Goal: Entertainment & Leisure: Consume media (video, audio)

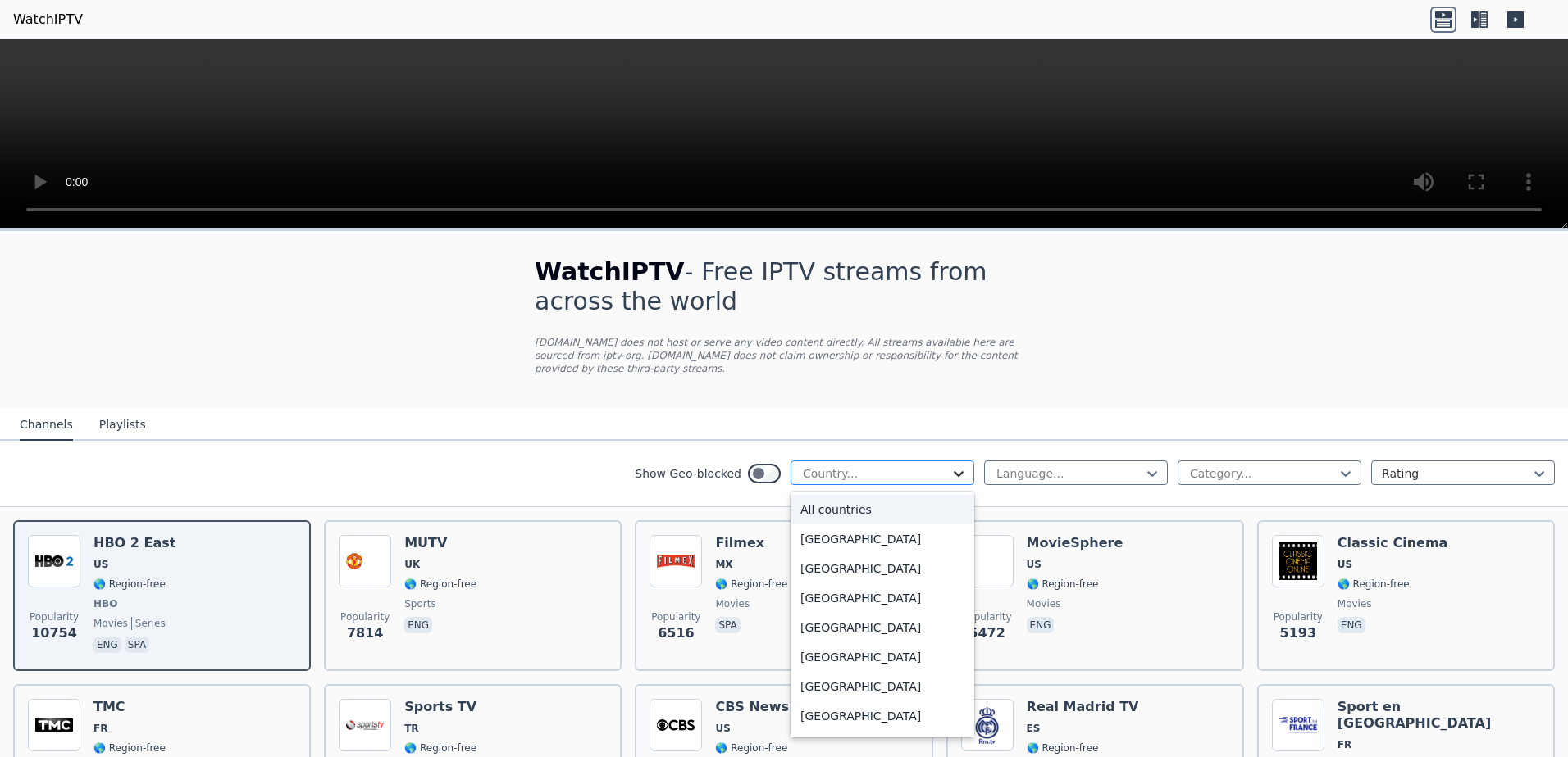
click at [951, 465] on icon at bounding box center [959, 473] width 16 height 16
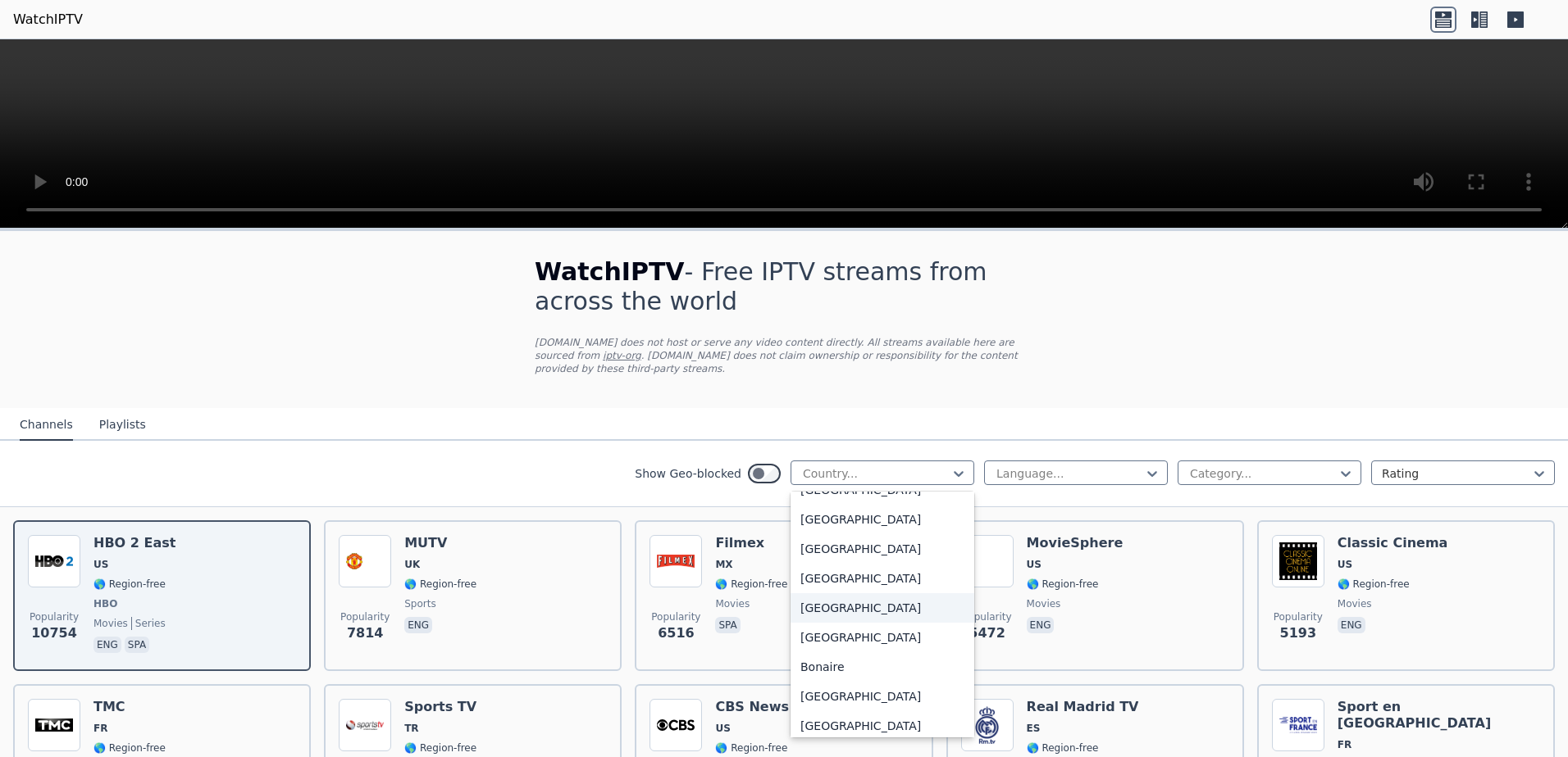
scroll to position [410, 0]
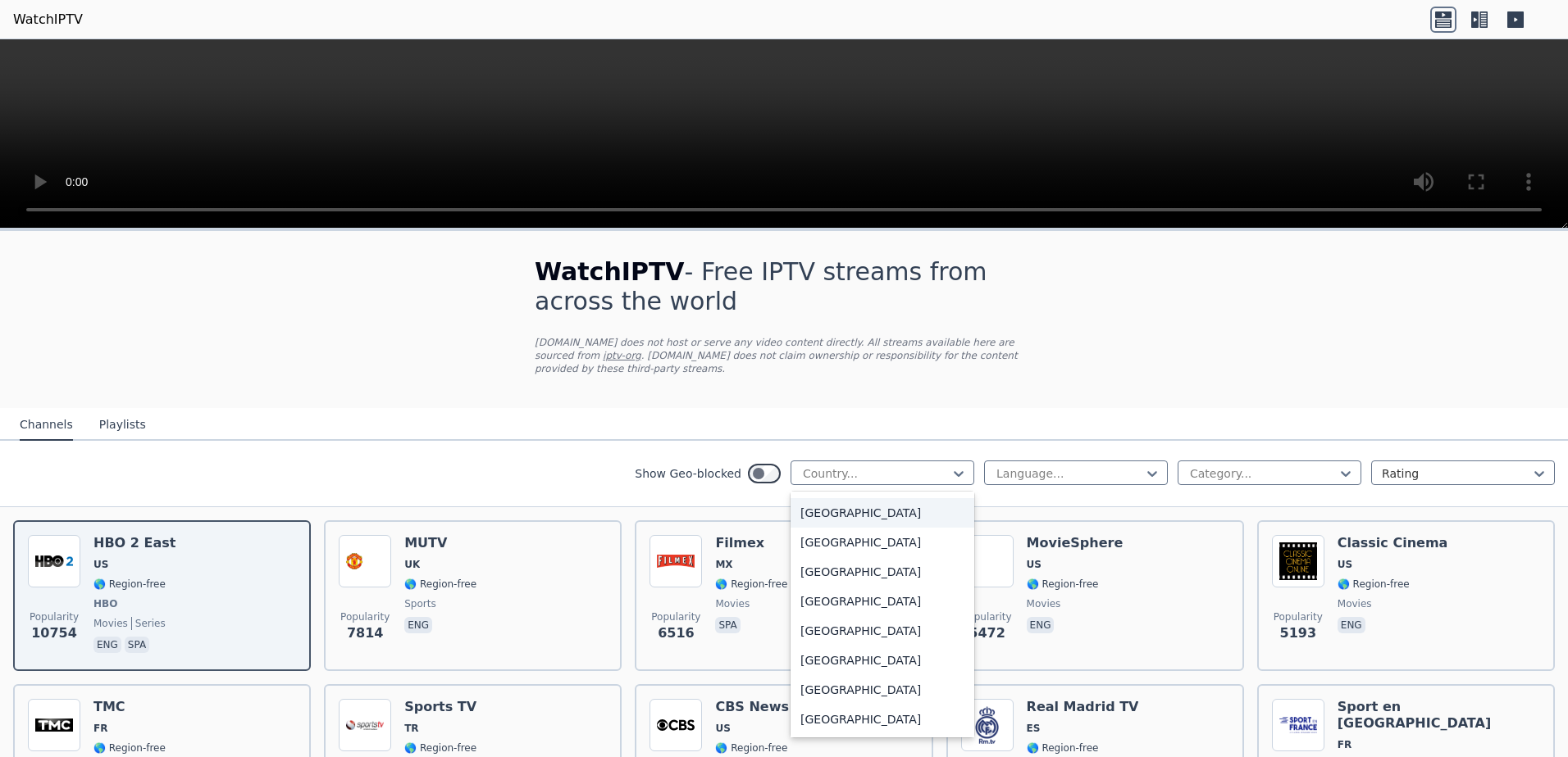
click at [814, 500] on div "[GEOGRAPHIC_DATA]" at bounding box center [882, 513] width 183 height 30
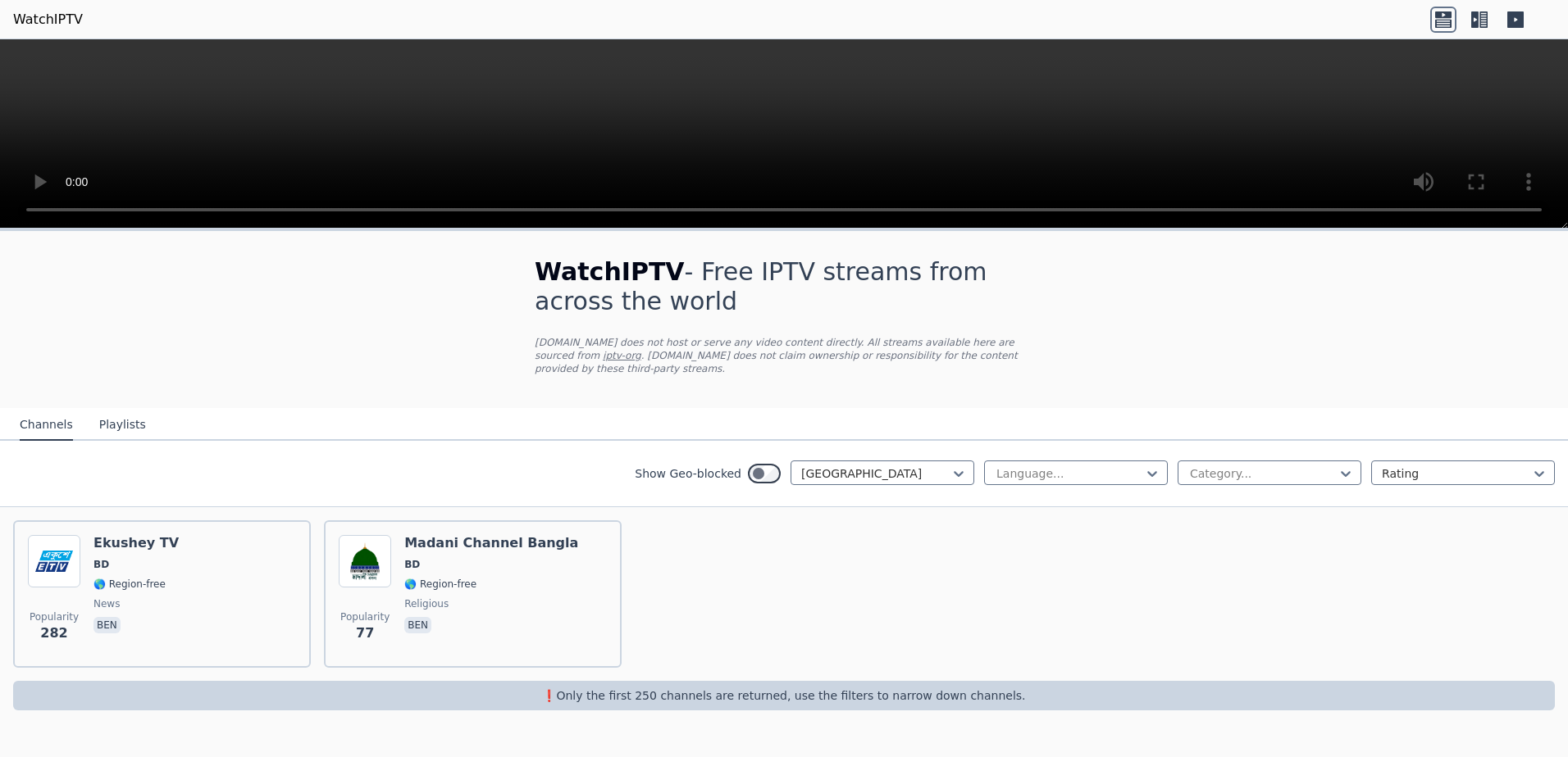
click at [106, 416] on button "Playlists" at bounding box center [123, 425] width 47 height 31
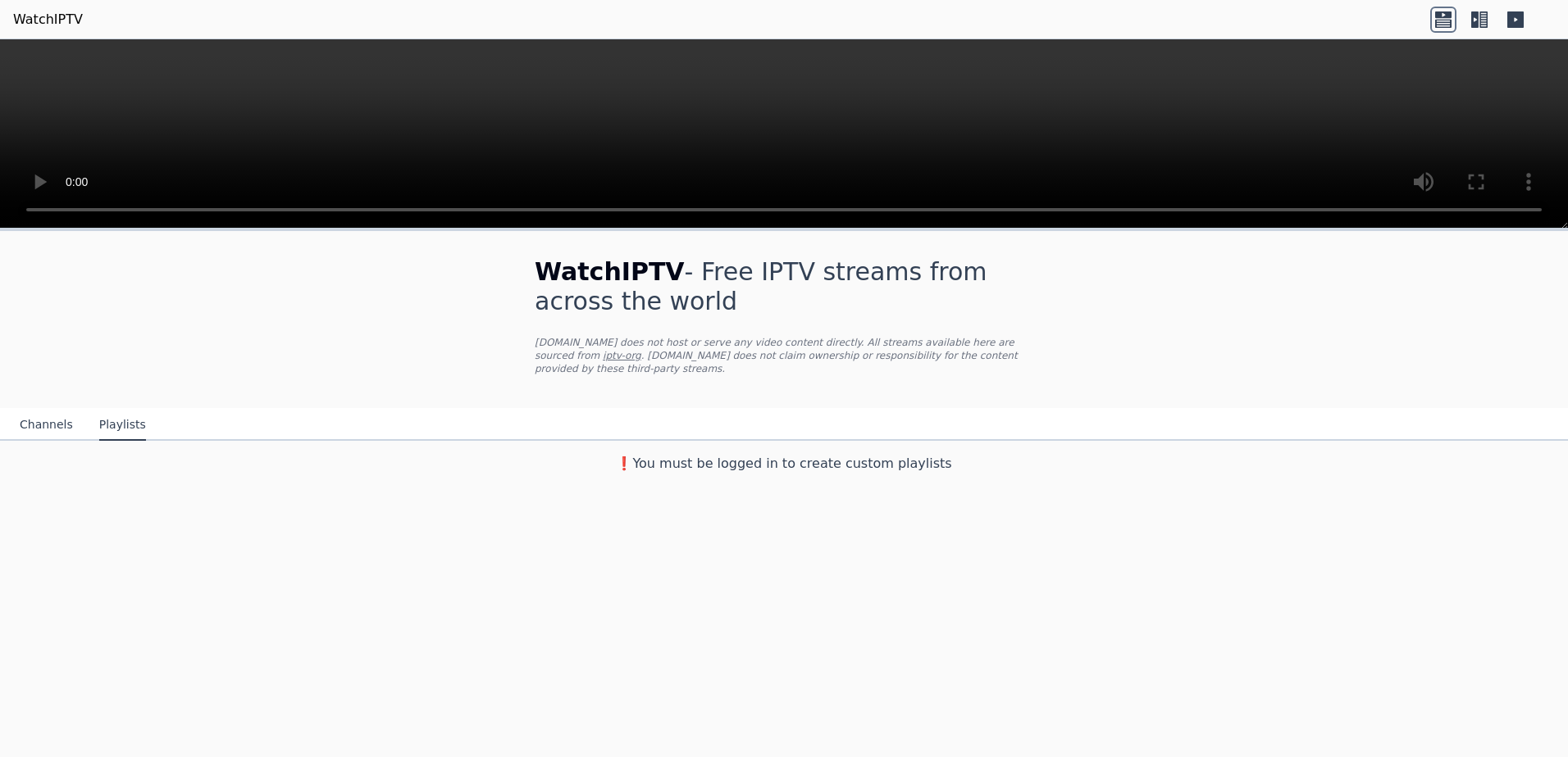
click at [41, 411] on button "Channels" at bounding box center [46, 425] width 53 height 31
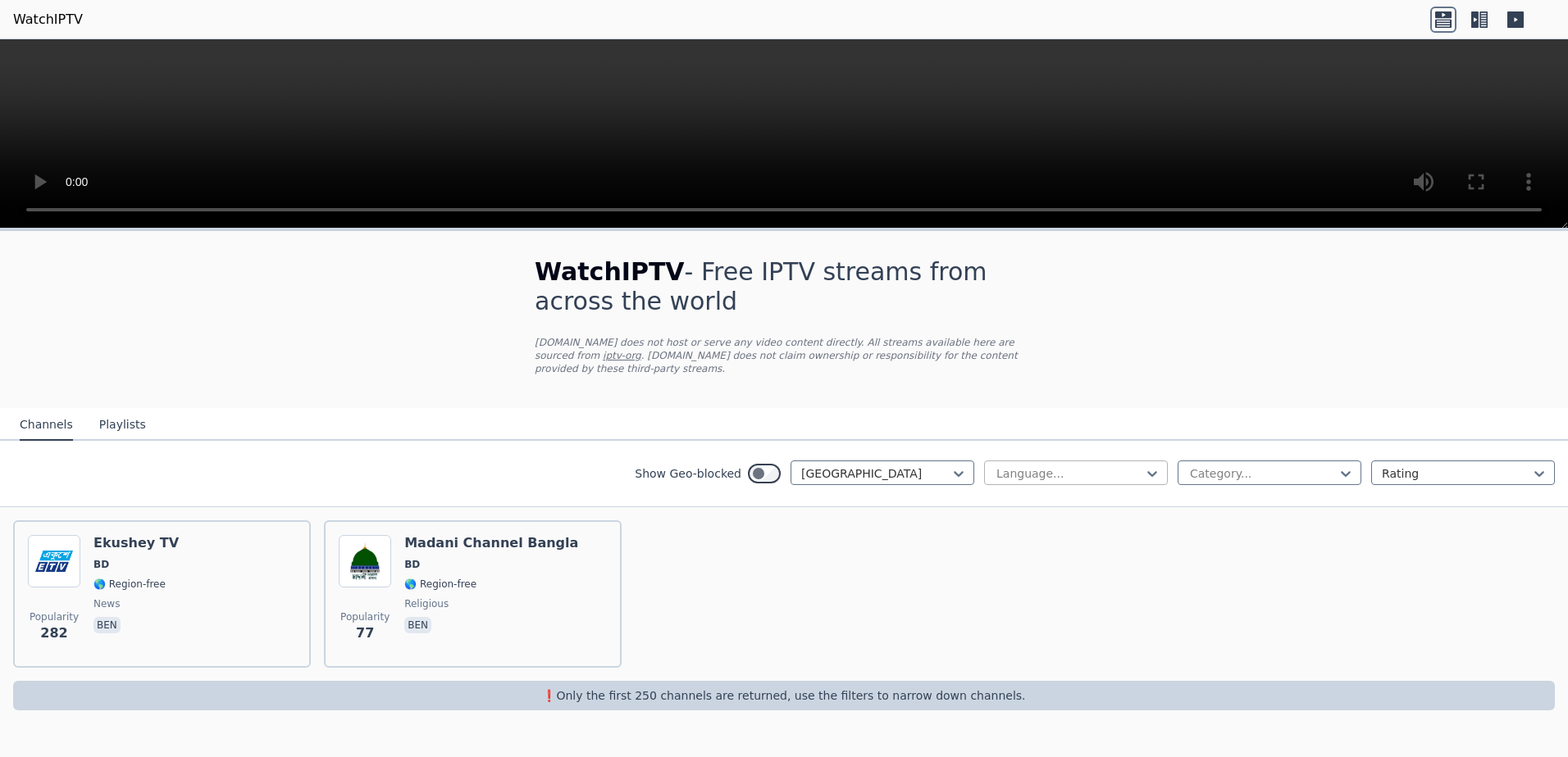
click at [1066, 465] on div at bounding box center [1069, 473] width 149 height 16
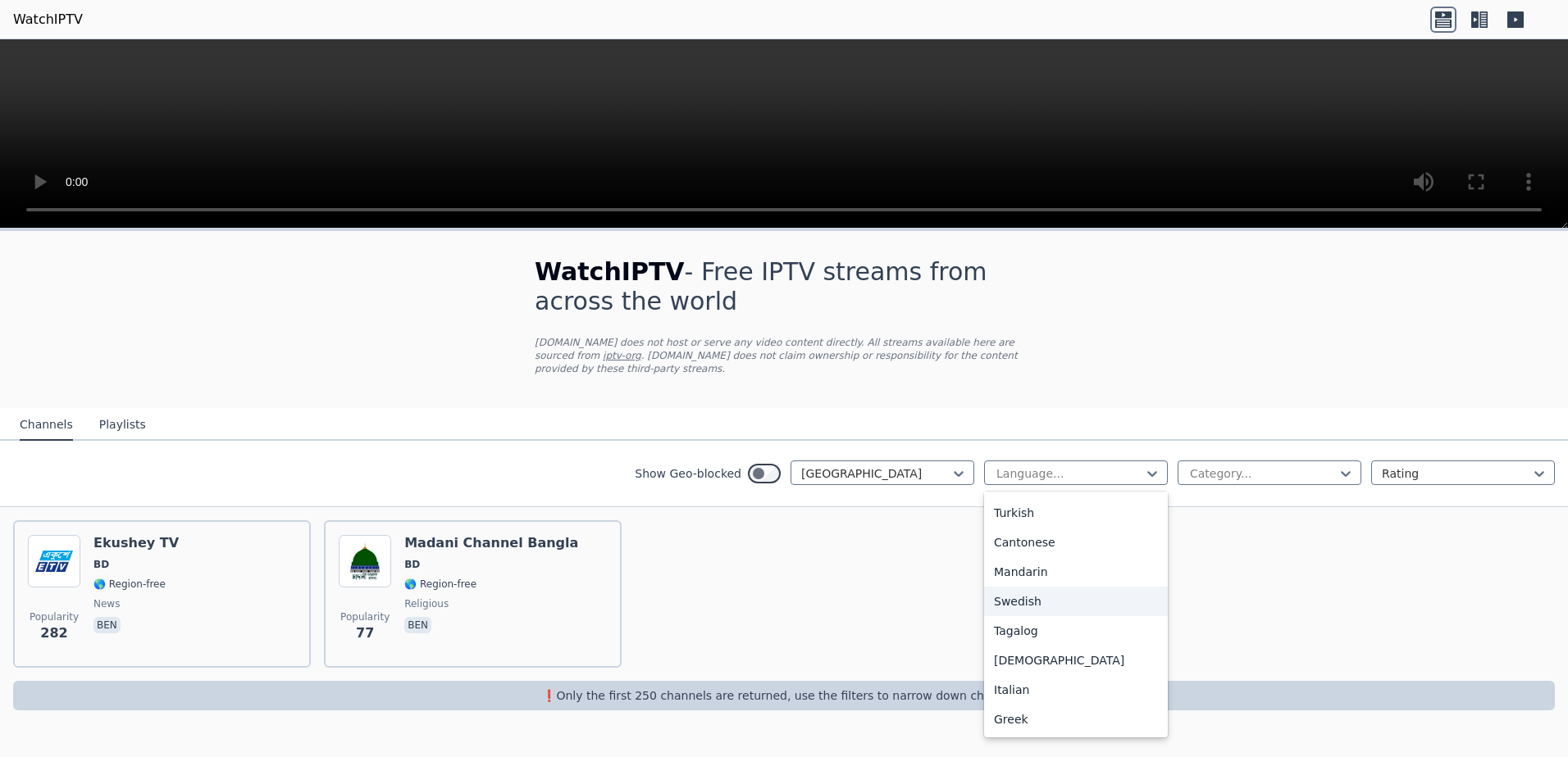
click at [1046, 587] on div "Swedish" at bounding box center [1075, 602] width 183 height 30
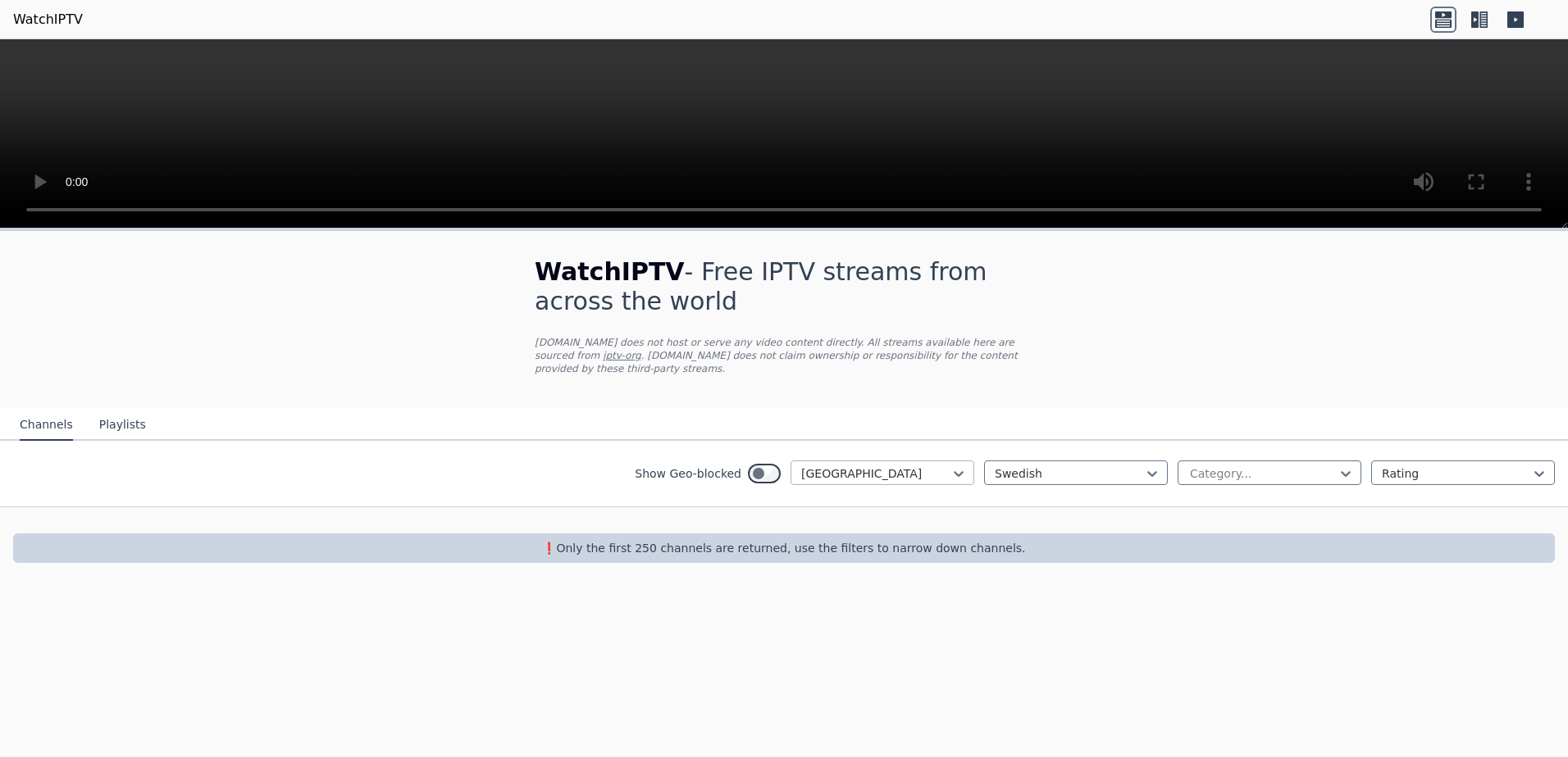
click at [938, 465] on div at bounding box center [876, 473] width 149 height 16
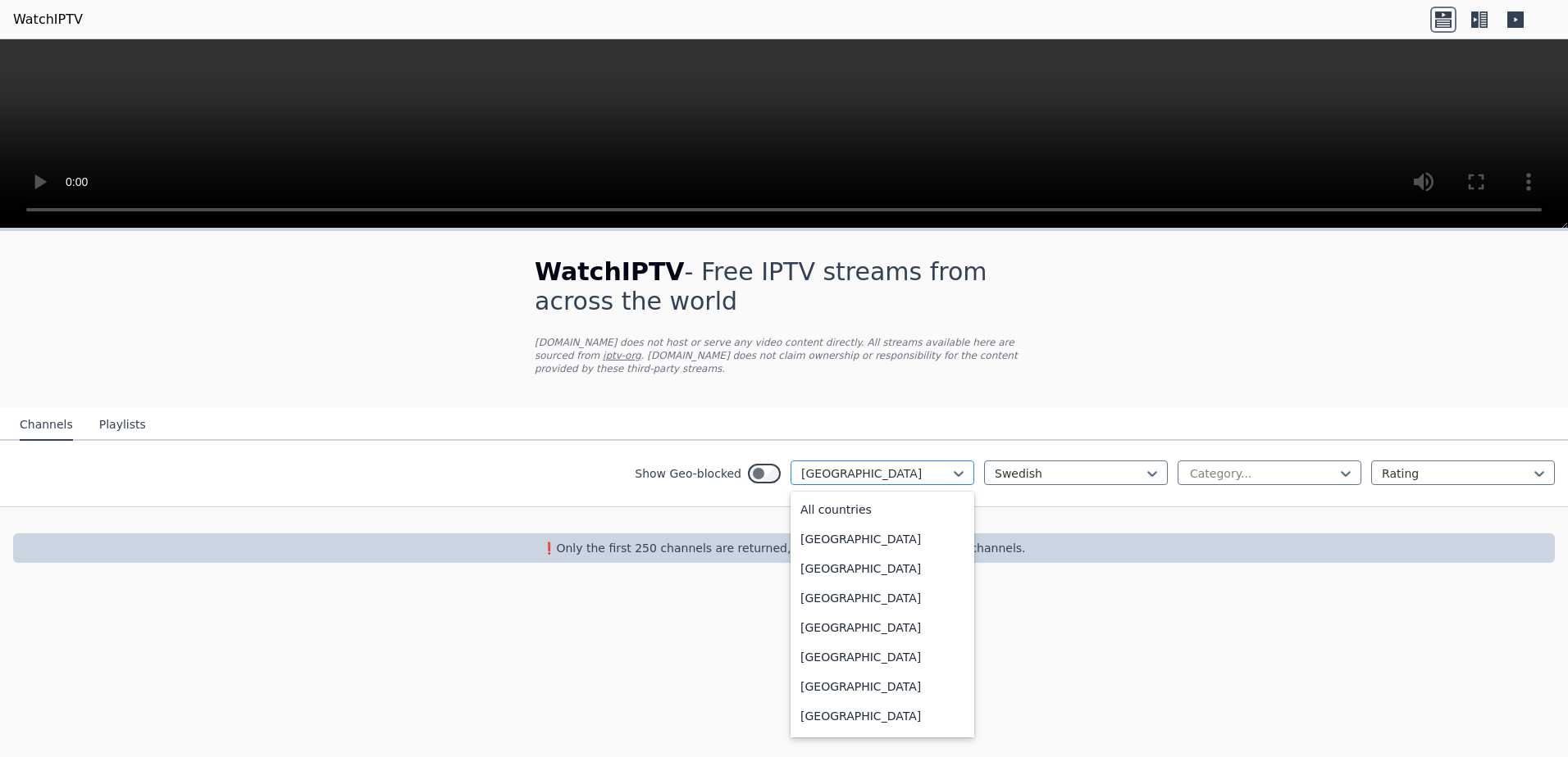
scroll to position [210, 0]
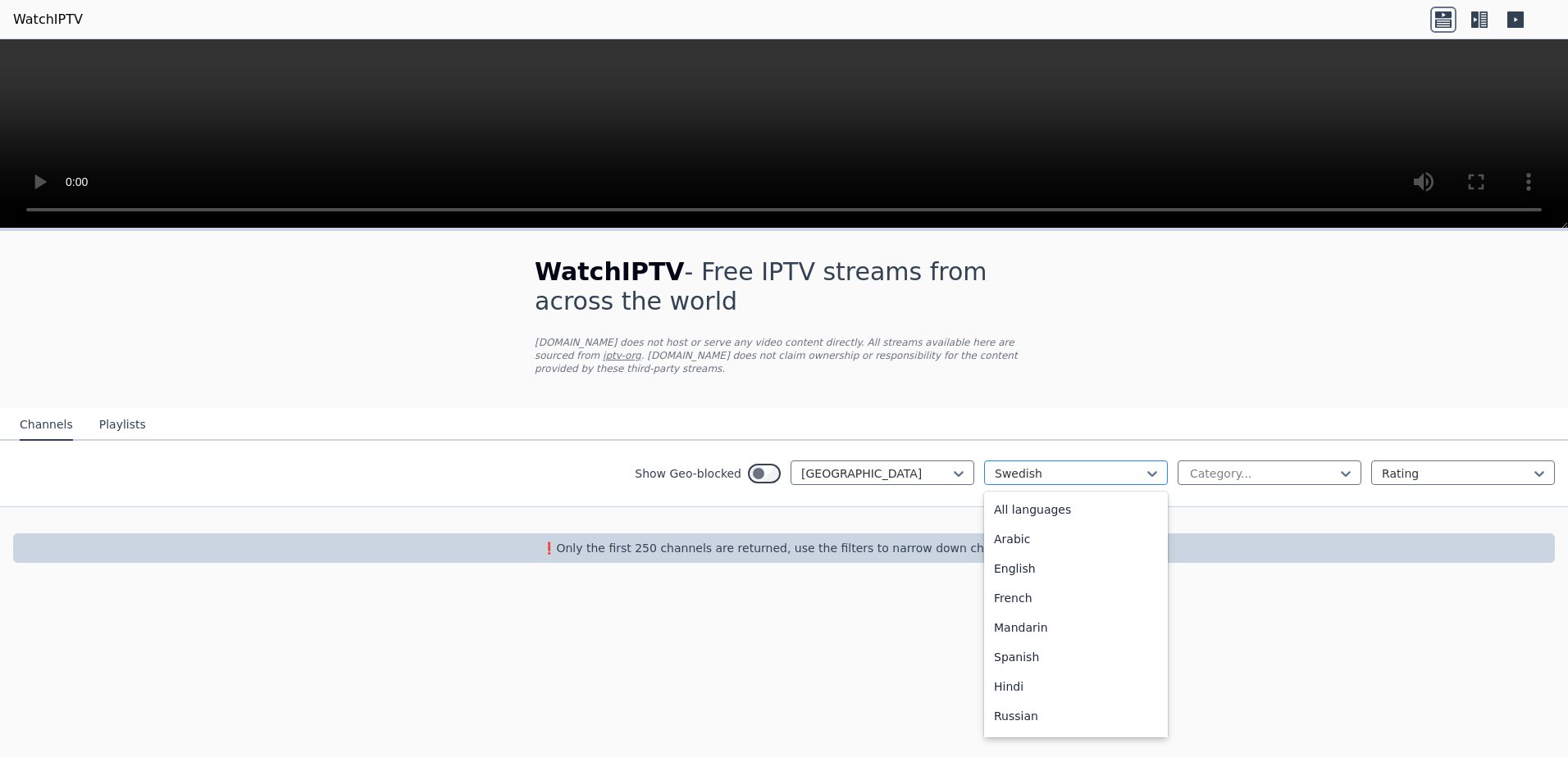
click at [1105, 465] on div at bounding box center [1069, 473] width 149 height 16
click at [1021, 521] on div "Bengali" at bounding box center [1075, 536] width 183 height 30
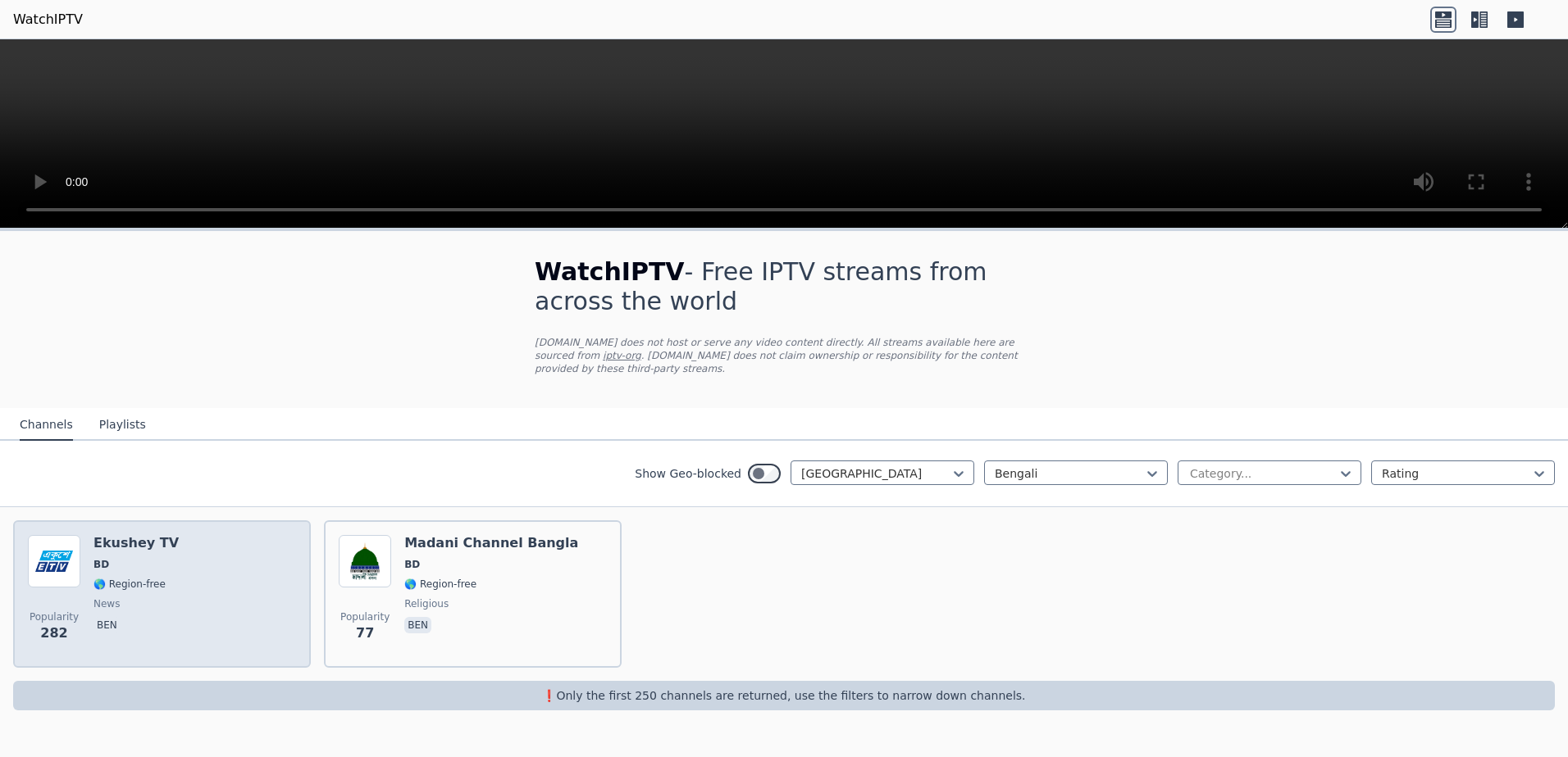
click at [230, 569] on div "Popularity 282 Ekushey TV BD 🌎 Region-free news ben" at bounding box center [162, 594] width 268 height 118
